Goal: Task Accomplishment & Management: Manage account settings

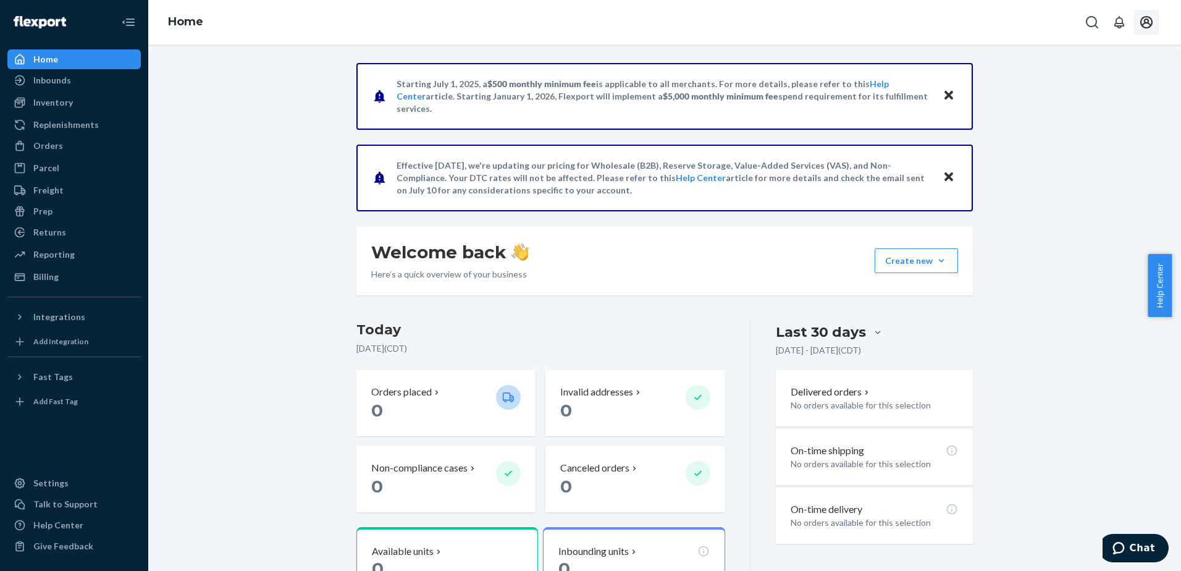
click at [1149, 20] on icon "Open account menu" at bounding box center [1146, 22] width 15 height 15
click at [1087, 158] on div "Starting July 1, 2025, a $500 monthly minimum fee is applicable to all merchant…" at bounding box center [664, 393] width 1014 height 660
click at [49, 149] on div "Orders" at bounding box center [48, 146] width 30 height 12
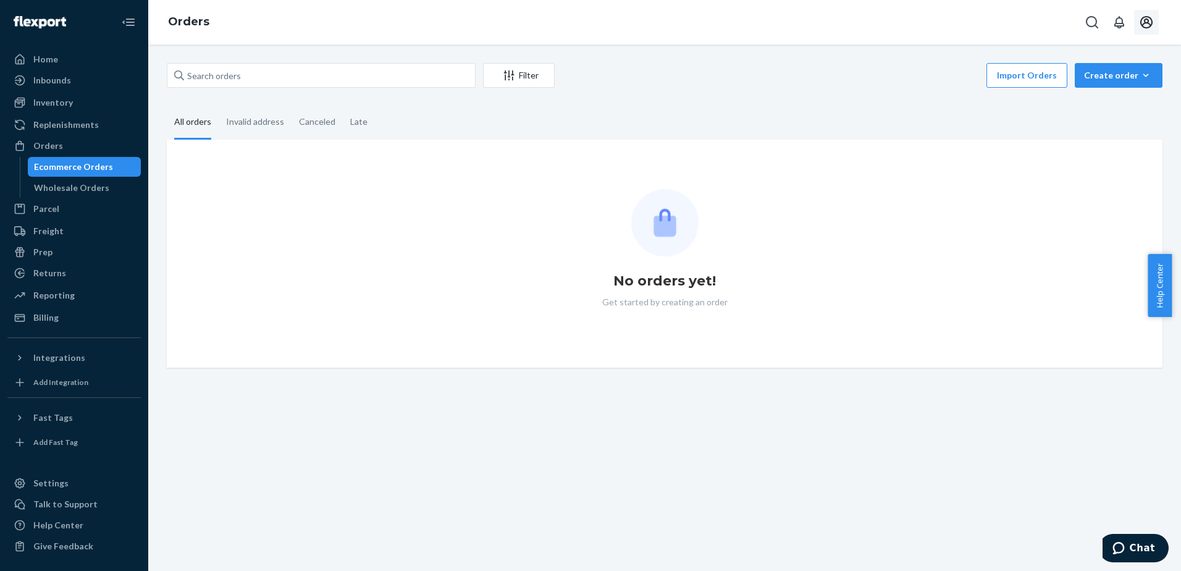
click at [1151, 19] on icon "Open account menu" at bounding box center [1146, 22] width 15 height 15
click at [1128, 114] on div "Log out" at bounding box center [1117, 120] width 93 height 23
